Goal: Transaction & Acquisition: Purchase product/service

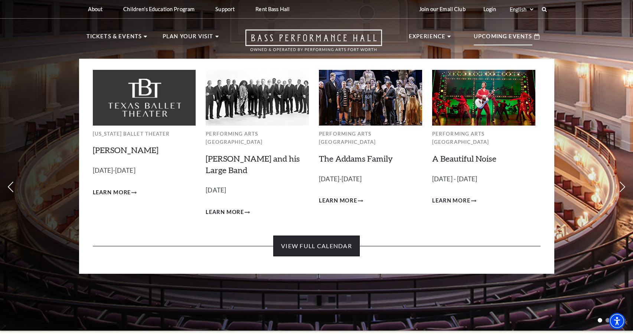
click at [318, 235] on link "View Full Calendar" at bounding box center [316, 245] width 87 height 21
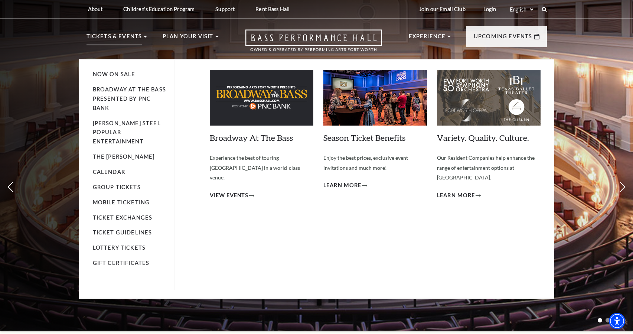
click at [107, 36] on p "Tickets & Events" at bounding box center [115, 38] width 56 height 13
click at [113, 73] on link "Now On Sale" at bounding box center [114, 74] width 43 height 6
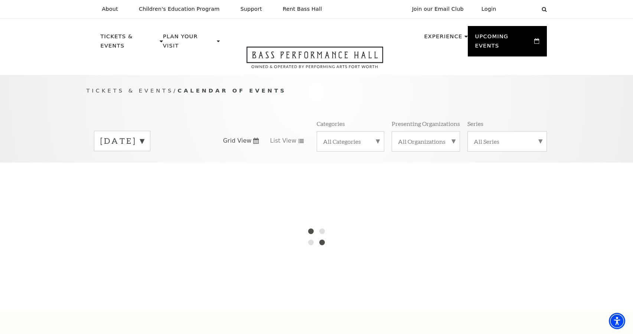
click at [144, 135] on label "September 2025" at bounding box center [122, 141] width 44 height 12
click at [155, 178] on div at bounding box center [316, 236] width 633 height 149
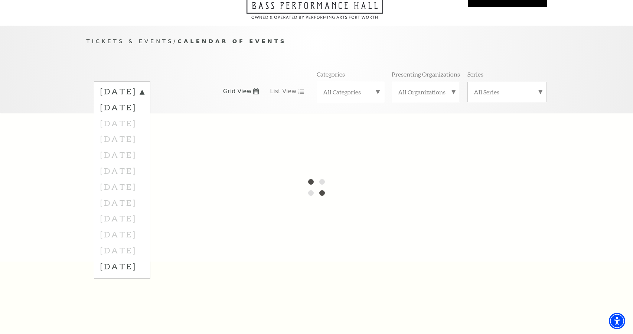
scroll to position [50, 0]
click at [366, 87] on label "All Categories" at bounding box center [350, 91] width 55 height 8
click at [366, 87] on label "All Categories" at bounding box center [350, 92] width 55 height 10
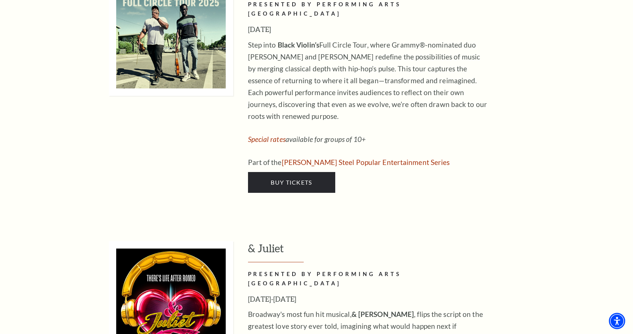
scroll to position [1807, 0]
